Goal: Task Accomplishment & Management: Manage account settings

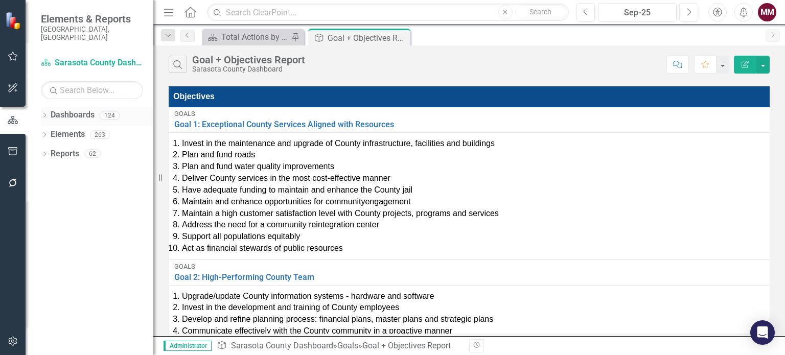
click at [43, 114] on icon "Dropdown" at bounding box center [44, 117] width 7 height 6
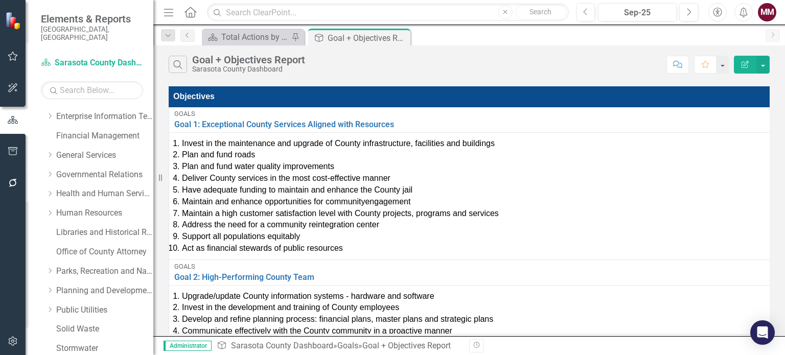
scroll to position [205, 0]
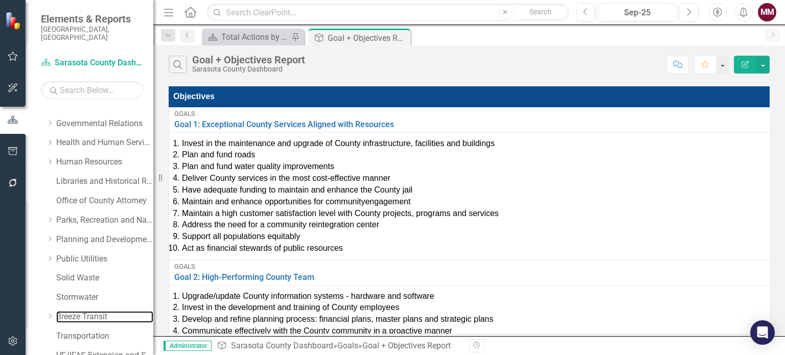
drag, startPoint x: 78, startPoint y: 311, endPoint x: 453, endPoint y: 342, distance: 376.6
click at [78, 311] on link "Breeze Transit" at bounding box center [104, 317] width 97 height 12
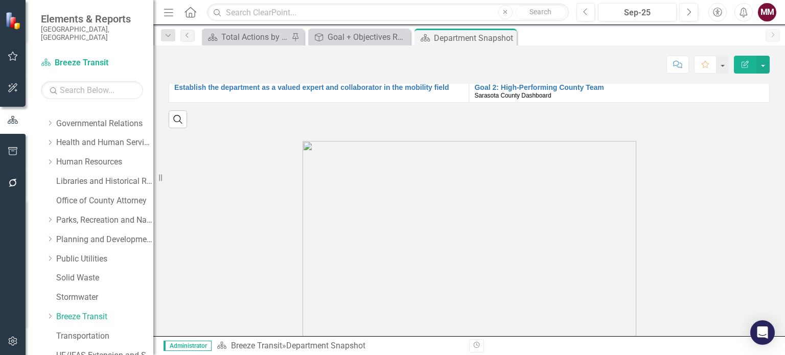
scroll to position [972, 0]
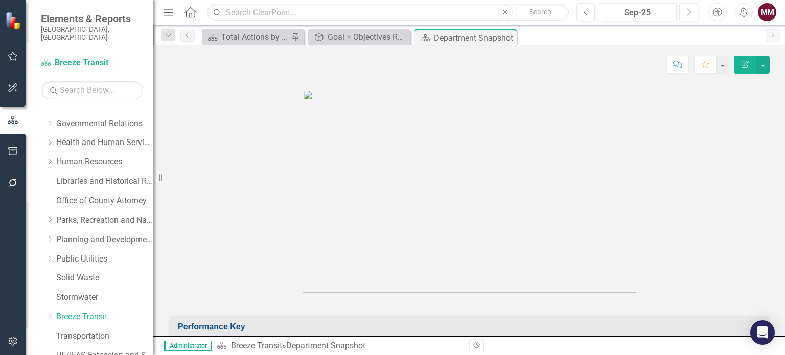
click at [546, 216] on img at bounding box center [470, 191] width 334 height 203
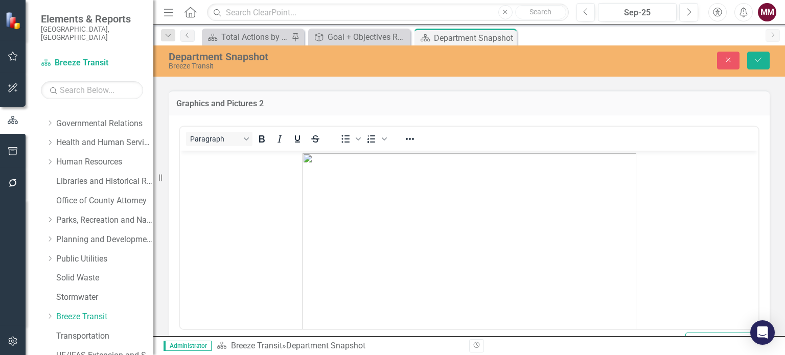
scroll to position [0, 0]
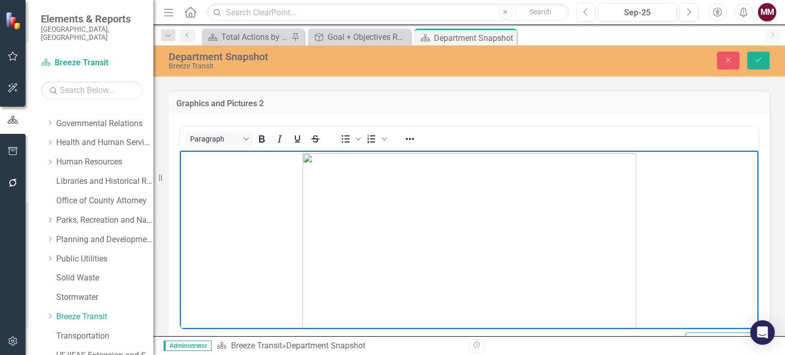
click at [525, 227] on img "Rich Text Area. Press ALT-0 for help." at bounding box center [470, 254] width 334 height 203
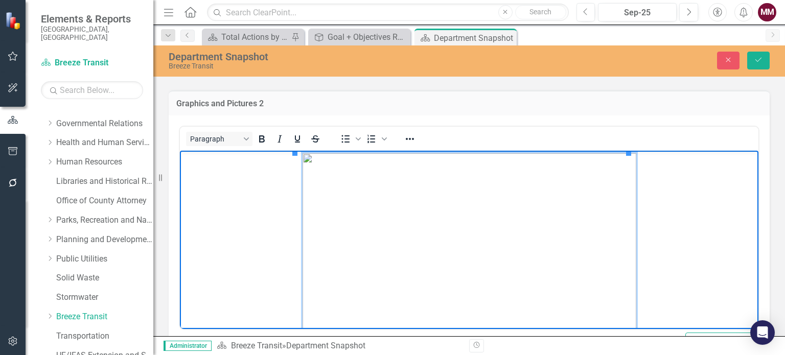
click at [446, 250] on img "Rich Text Area. Press ALT-0 for help." at bounding box center [470, 254] width 334 height 203
click at [449, 244] on img "Rich Text Area. Press ALT-0 for help." at bounding box center [470, 254] width 334 height 203
click at [649, 273] on figure "Rich Text Area. Press ALT-0 for help." at bounding box center [470, 254] width 574 height 203
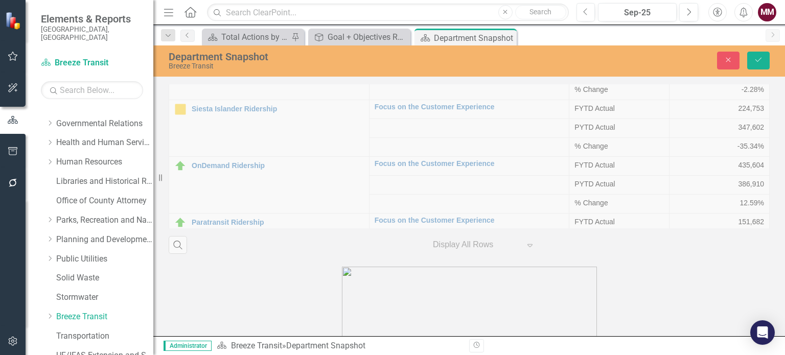
scroll to position [2360, 0]
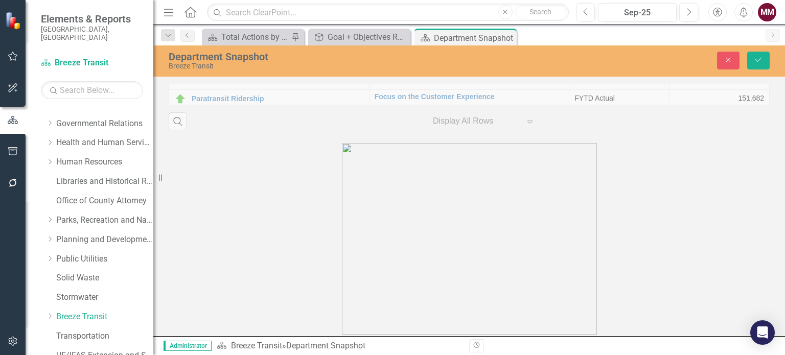
click at [398, 247] on img at bounding box center [469, 239] width 255 height 192
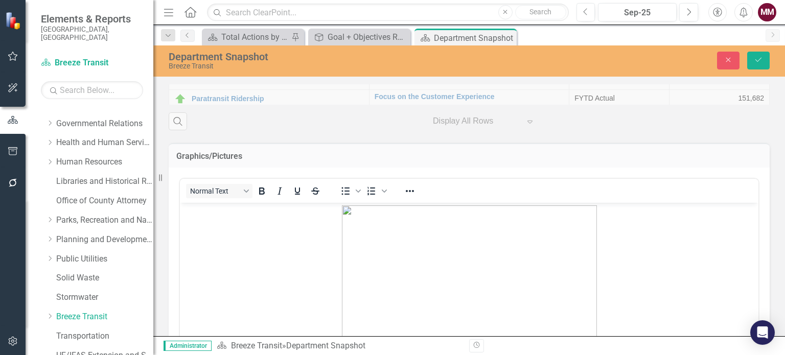
scroll to position [0, 0]
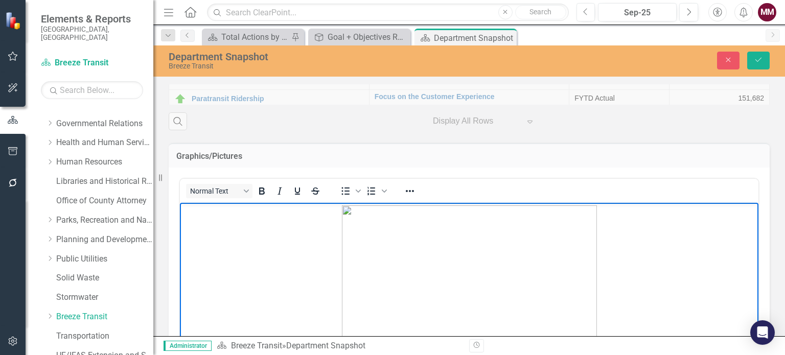
click at [454, 254] on img "Rich Text Area. Press ALT-0 for help." at bounding box center [469, 302] width 255 height 192
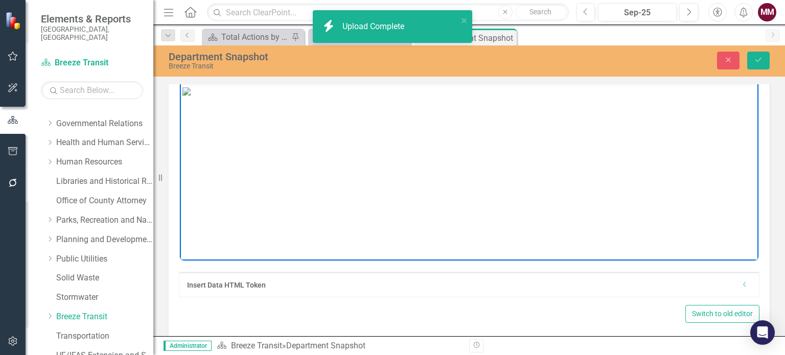
scroll to position [2487, 0]
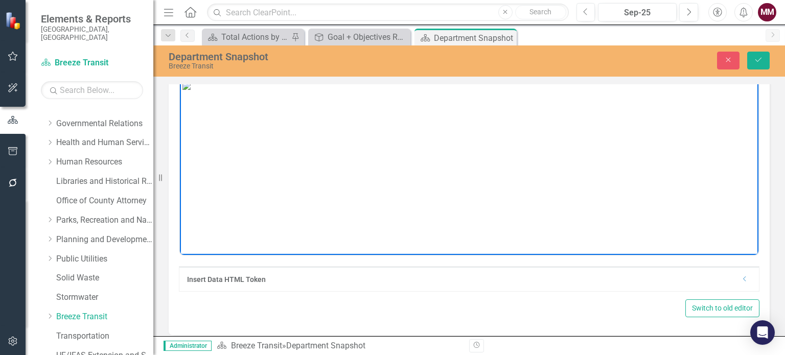
click at [191, 90] on img "Rich Text Area. Press ALT-0 for help." at bounding box center [187, 86] width 8 height 8
drag, startPoint x: 734, startPoint y: 243, endPoint x: 482, endPoint y: 200, distance: 256.3
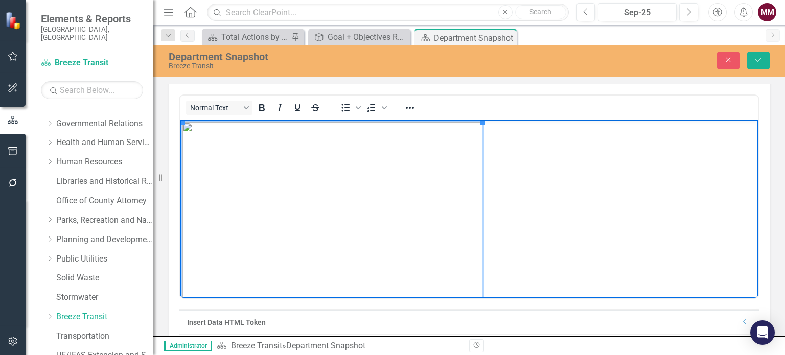
scroll to position [2384, 0]
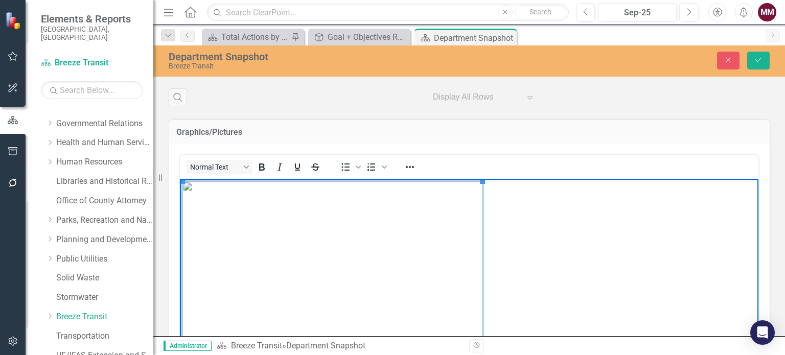
click at [379, 208] on img "Rich Text Area. Press ALT-0 for help." at bounding box center [333, 282] width 300 height 200
click at [408, 161] on icon "Reveal or hide additional toolbar items" at bounding box center [410, 167] width 12 height 12
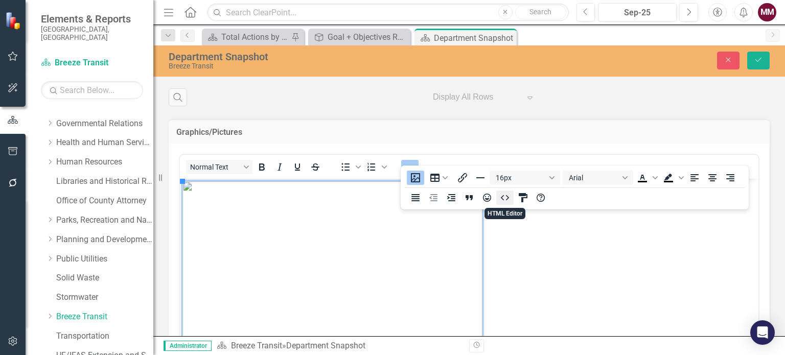
click at [509, 199] on icon "HTML Editor" at bounding box center [505, 198] width 12 height 12
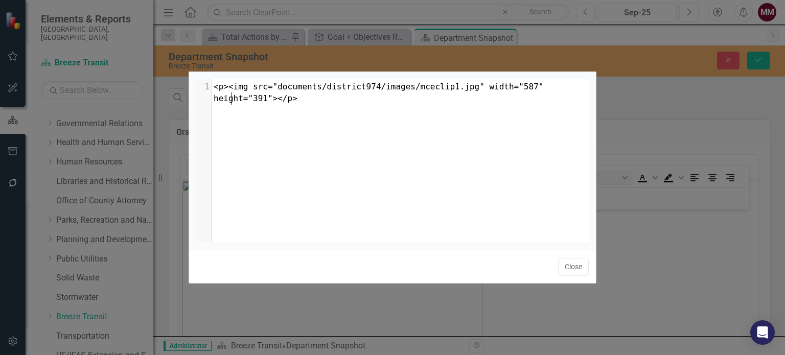
scroll to position [1, 0]
click at [577, 264] on button "Close" at bounding box center [573, 267] width 31 height 18
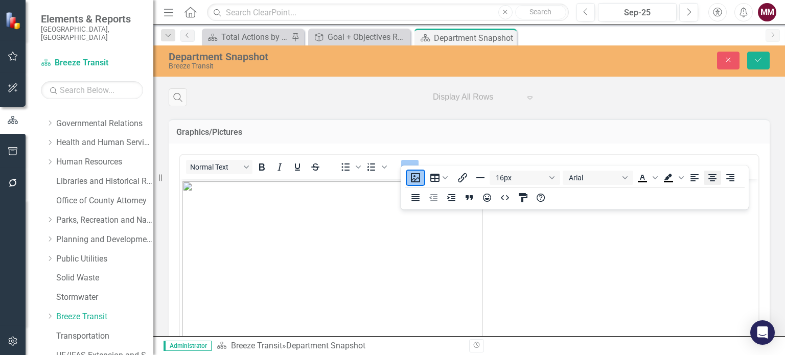
click at [714, 176] on icon "Align center" at bounding box center [713, 178] width 12 height 12
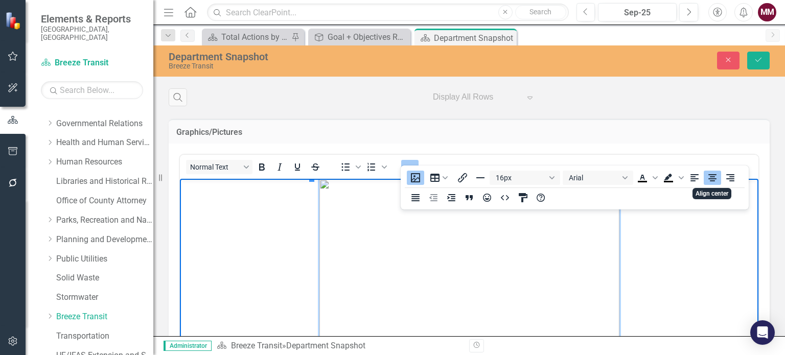
scroll to position [2397, 0]
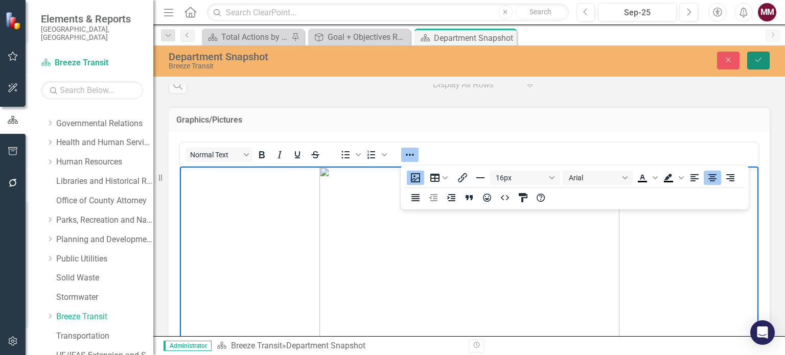
click at [762, 60] on icon "Save" at bounding box center [758, 59] width 9 height 7
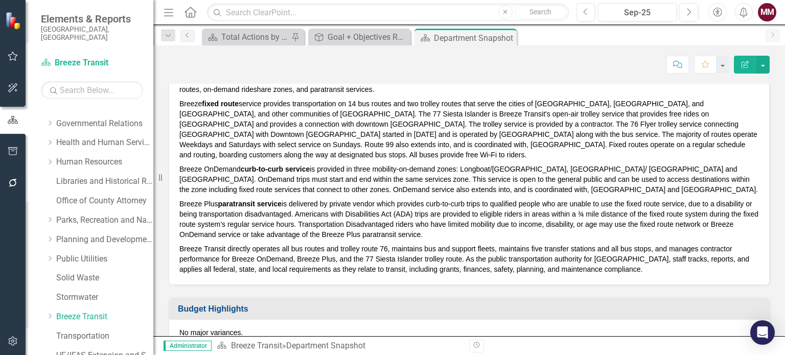
scroll to position [665, 0]
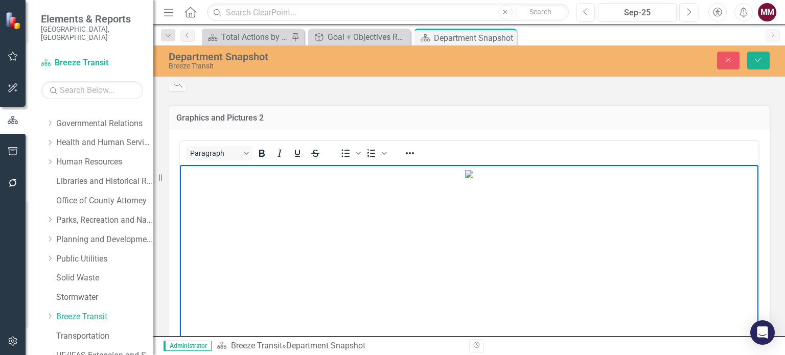
scroll to position [223, 0]
click at [473, 178] on img "Rich Text Area. Press ALT-0 for help." at bounding box center [469, 174] width 8 height 8
drag, startPoint x: 738, startPoint y: 313, endPoint x: 679, endPoint y: 270, distance: 73.2
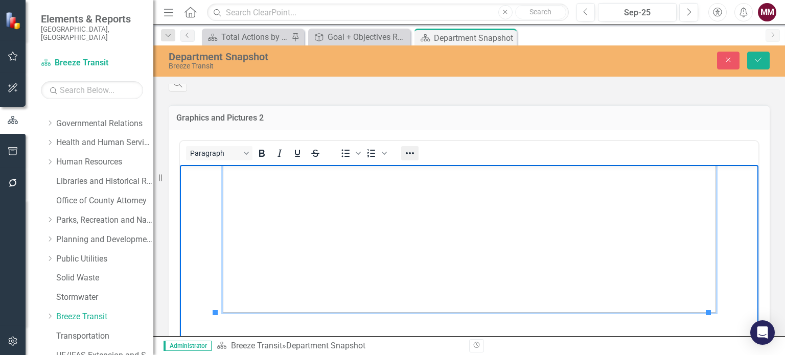
click at [408, 147] on icon "Reveal or hide additional toolbar items" at bounding box center [410, 153] width 12 height 12
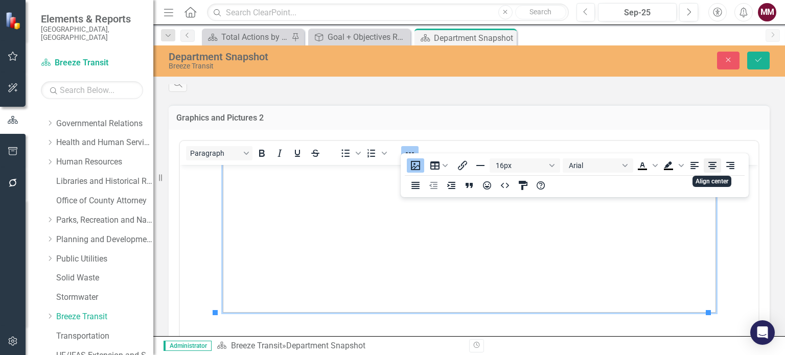
click at [709, 169] on icon "Align center" at bounding box center [713, 166] width 12 height 12
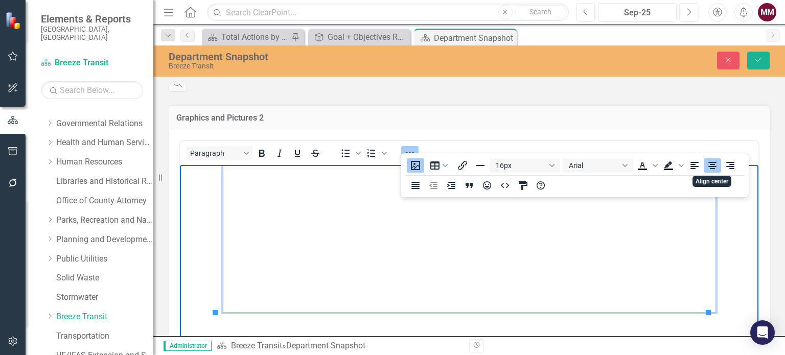
scroll to position [152, 0]
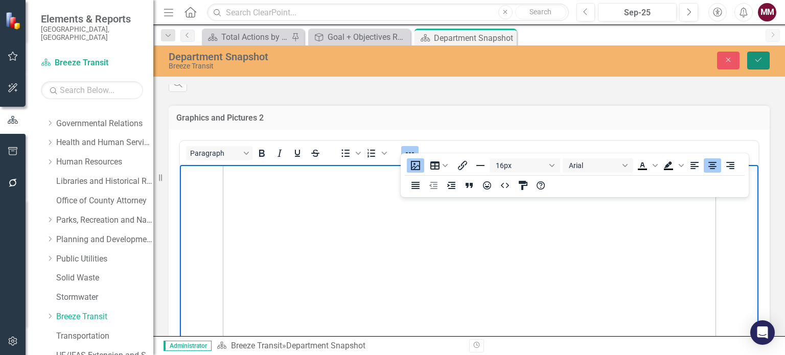
click at [755, 65] on button "Save" at bounding box center [759, 61] width 22 height 18
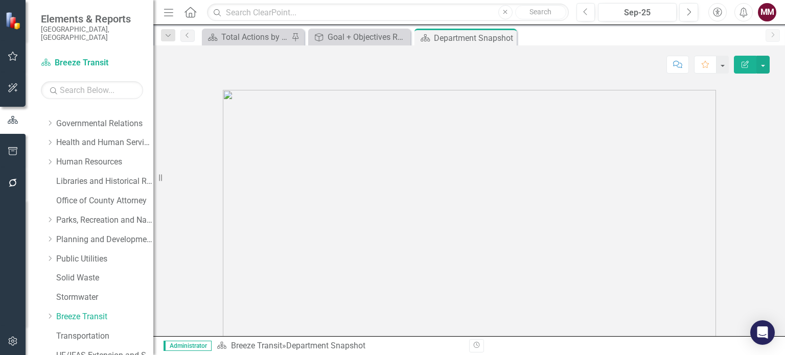
scroll to position [1176, 0]
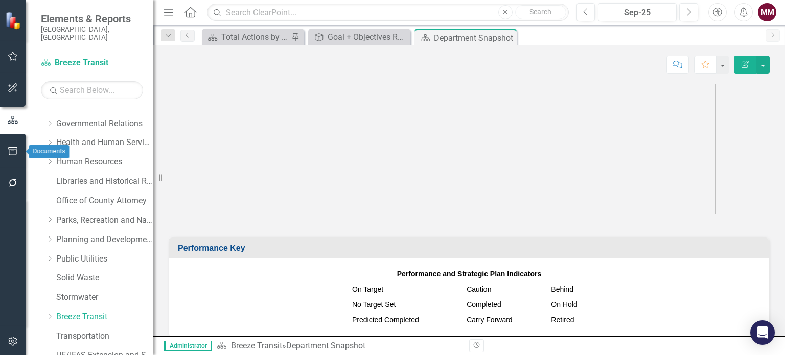
click at [10, 152] on icon "button" at bounding box center [13, 151] width 11 height 8
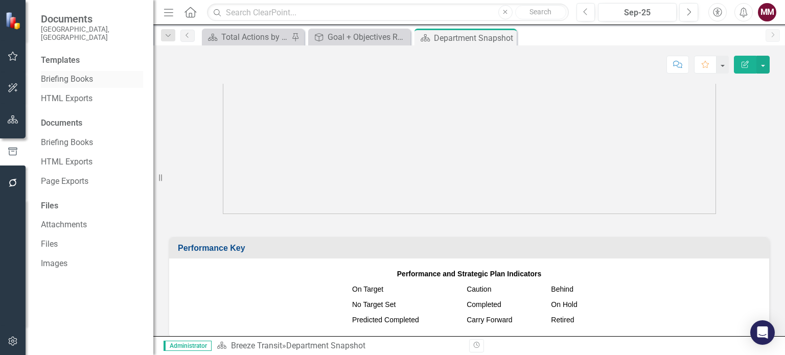
click at [51, 75] on link "Briefing Books" at bounding box center [92, 80] width 102 height 12
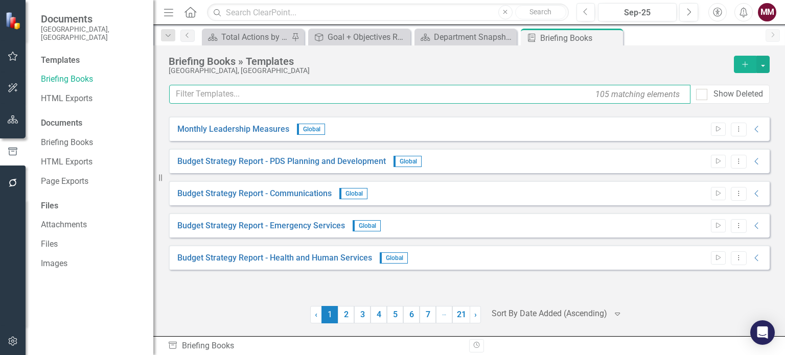
click at [194, 98] on input "text" at bounding box center [430, 94] width 522 height 19
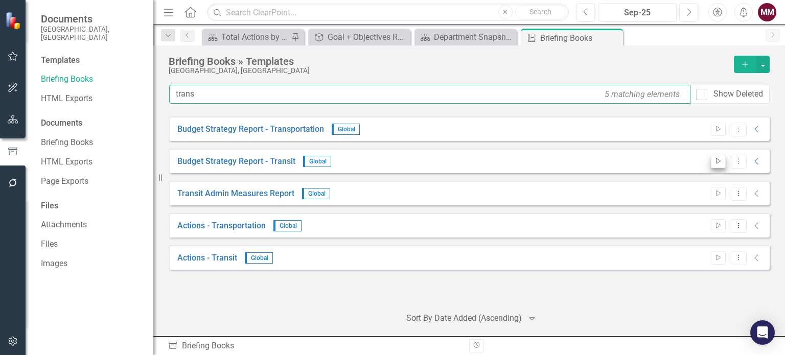
type input "trans"
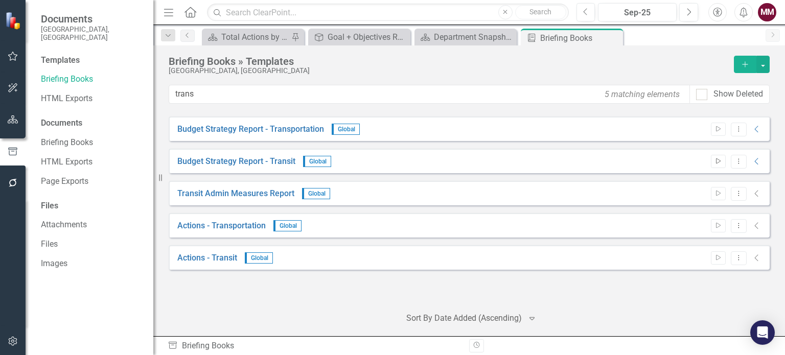
click at [711, 162] on button "Start" at bounding box center [718, 161] width 15 height 13
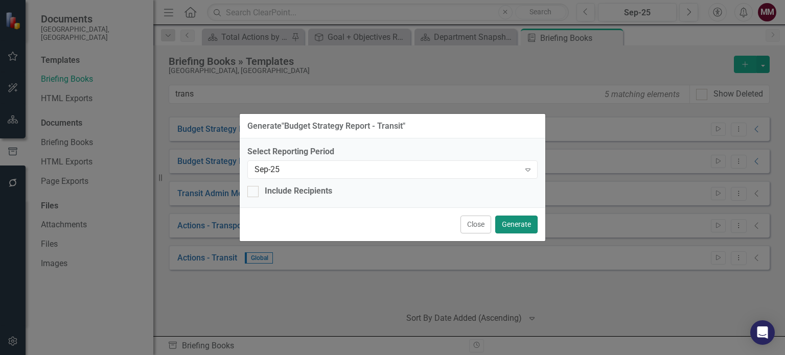
click at [520, 222] on button "Generate" at bounding box center [516, 225] width 42 height 18
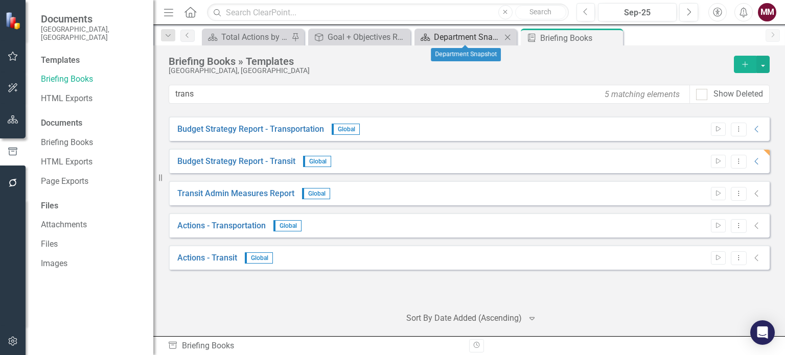
click at [442, 32] on div "Department Snapshot" at bounding box center [467, 37] width 67 height 13
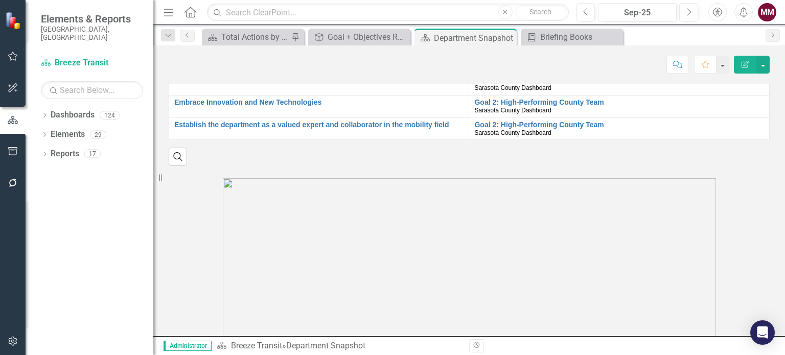
scroll to position [1023, 0]
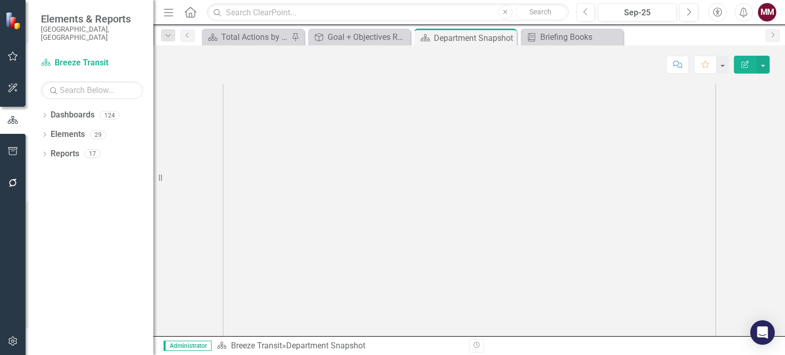
click at [442, 215] on img at bounding box center [469, 203] width 493 height 329
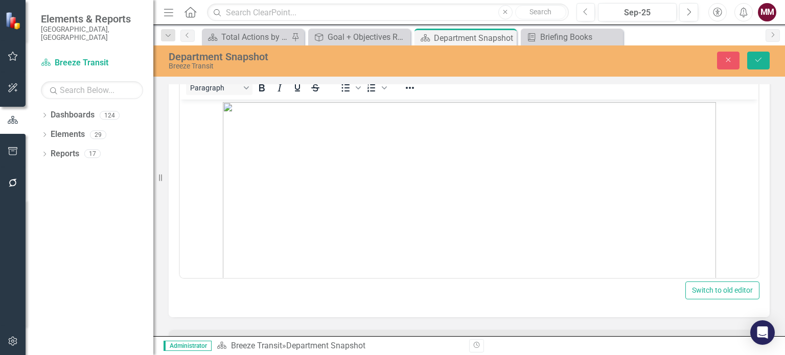
scroll to position [0, 0]
click at [702, 268] on img "Rich Text Area. Press ALT-0 for help." at bounding box center [469, 266] width 493 height 329
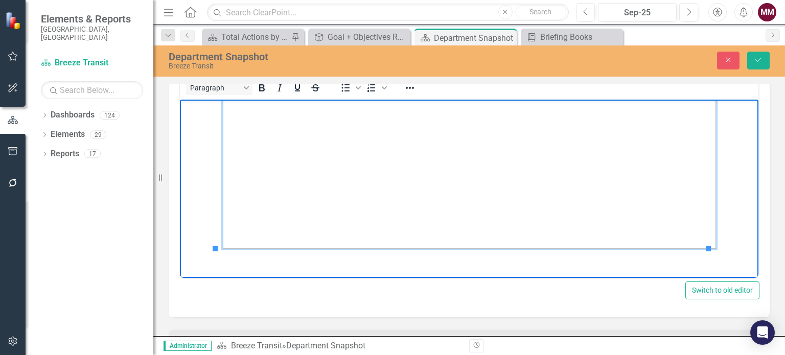
scroll to position [184, 0]
drag, startPoint x: 709, startPoint y: 247, endPoint x: 643, endPoint y: 174, distance: 98.1
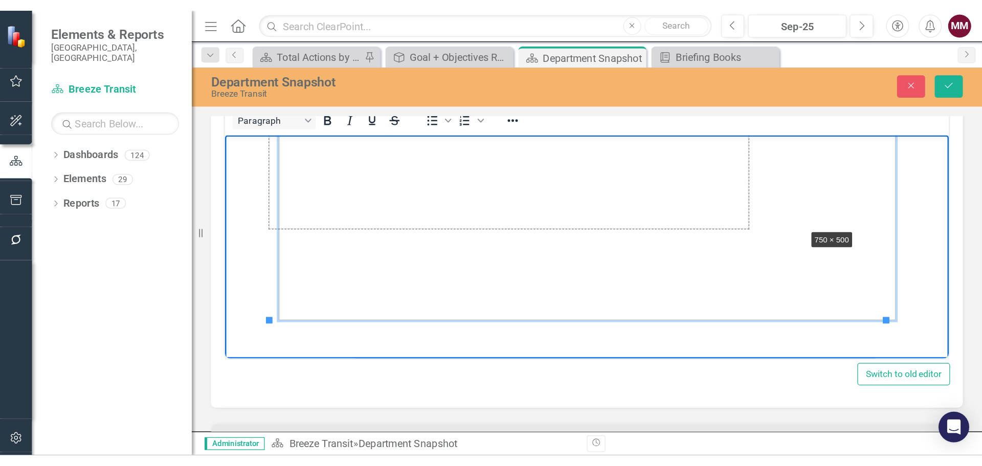
scroll to position [110, 0]
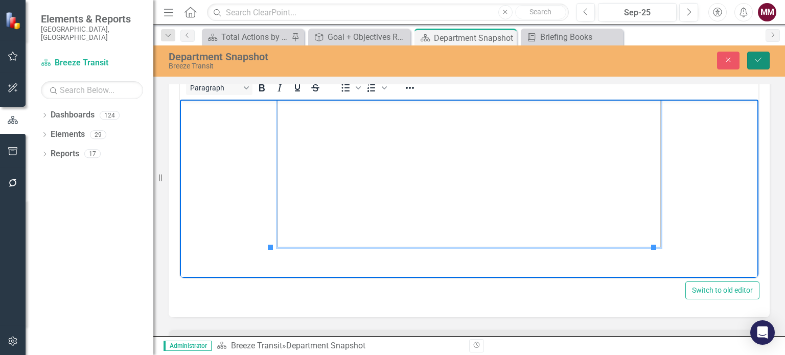
click at [753, 61] on button "Save" at bounding box center [759, 61] width 22 height 18
